Goal: Information Seeking & Learning: Learn about a topic

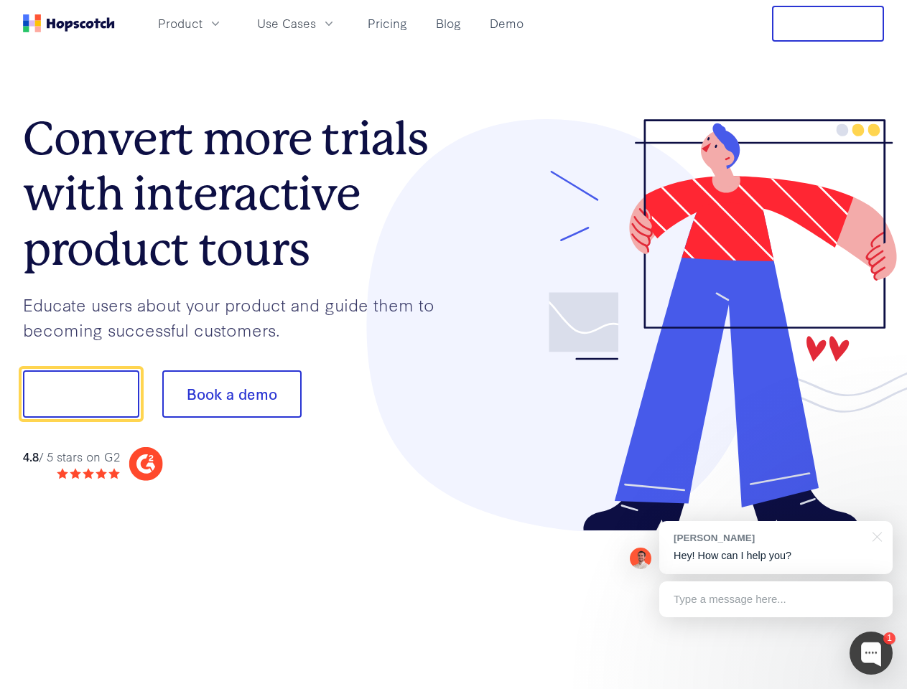
click at [454, 345] on div at bounding box center [669, 325] width 431 height 413
click at [203, 23] on span "Product" at bounding box center [180, 23] width 45 height 18
click at [316, 23] on span "Use Cases" at bounding box center [286, 23] width 59 height 18
click at [828, 24] on button "Free Trial" at bounding box center [828, 24] width 112 height 36
click at [80, 394] on button "Show me!" at bounding box center [81, 394] width 116 height 47
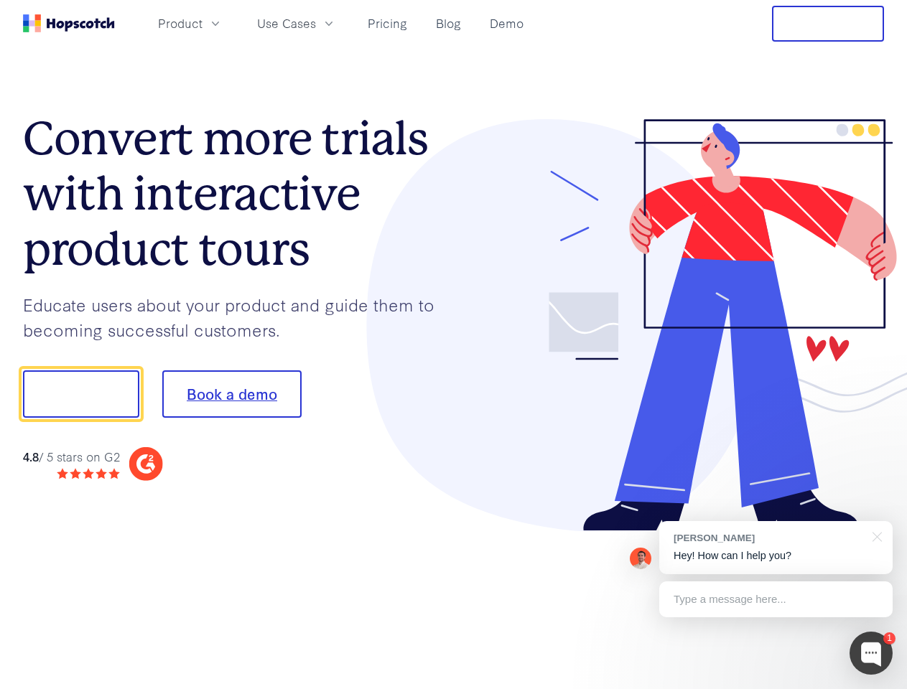
click at [231, 394] on button "Book a demo" at bounding box center [231, 394] width 139 height 47
click at [871, 654] on div at bounding box center [871, 653] width 43 height 43
click at [776, 548] on div "[PERSON_NAME] Hey! How can I help you?" at bounding box center [775, 547] width 233 height 53
click at [875, 536] on div at bounding box center [757, 392] width 269 height 479
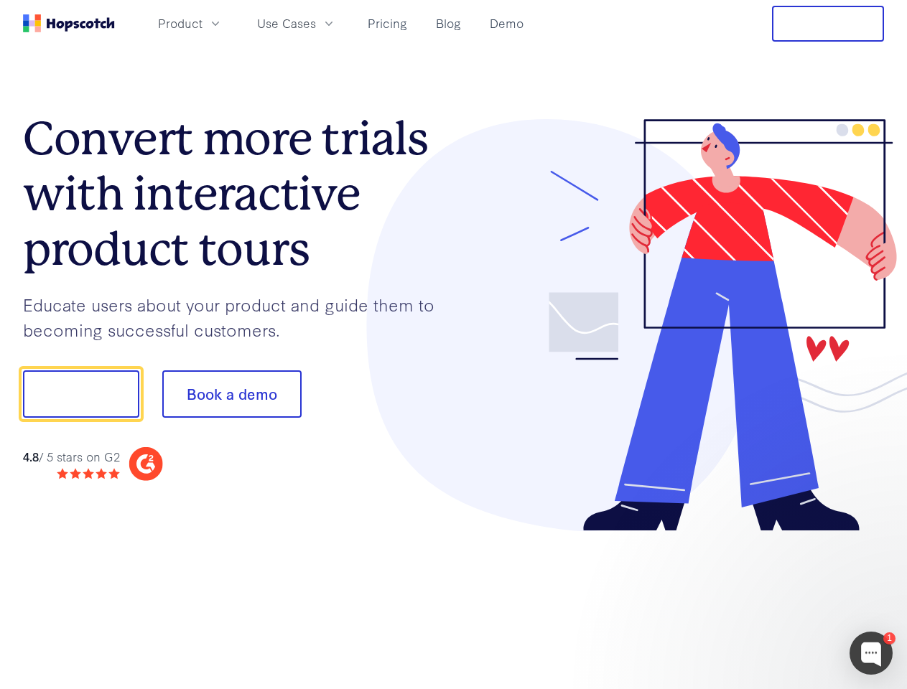
click at [776, 600] on div at bounding box center [757, 392] width 269 height 479
